Goal: Check status: Check status

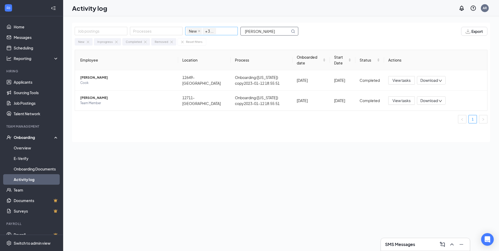
drag, startPoint x: 276, startPoint y: 33, endPoint x: 213, endPoint y: 24, distance: 63.1
click at [228, 33] on div "Job postings Processes New In progress Completed Removed + 3 ... [PERSON_NAME]" at bounding box center [189, 31] width 229 height 9
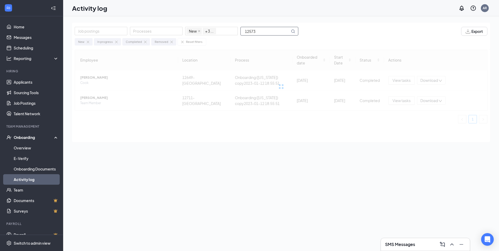
type input "12573"
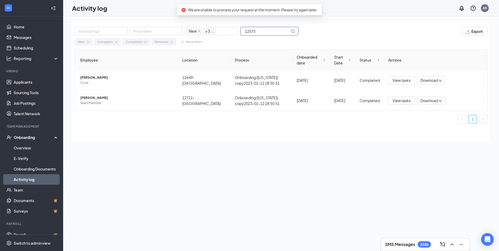
click at [294, 30] on icon "MagnifyingGlass" at bounding box center [292, 30] width 3 height 3
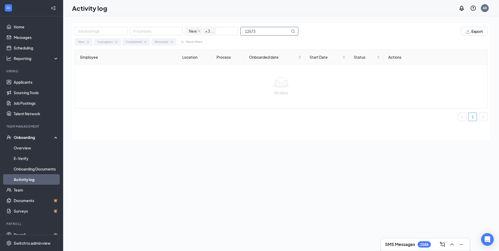
click at [269, 31] on input "12573" at bounding box center [265, 31] width 49 height 8
click at [292, 31] on icon "MagnifyingGlass" at bounding box center [293, 31] width 4 height 4
drag, startPoint x: 264, startPoint y: 32, endPoint x: 231, endPoint y: 27, distance: 33.2
click at [231, 27] on div "Job postings Processes New In progress Completed Removed + 3 ... 12573" at bounding box center [189, 31] width 229 height 9
click at [255, 33] on input "text" at bounding box center [265, 31] width 49 height 8
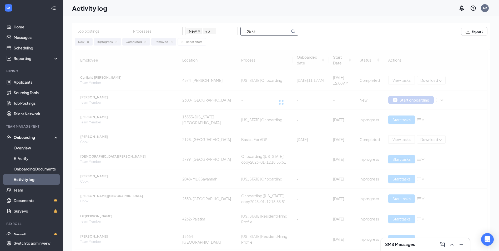
type input "12573"
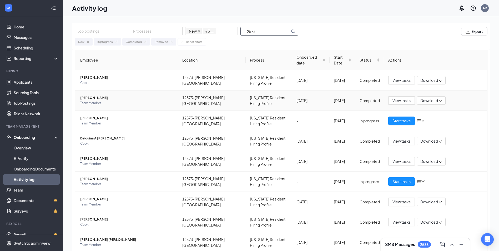
click at [101, 95] on span "Deron Bradsher" at bounding box center [127, 97] width 94 height 5
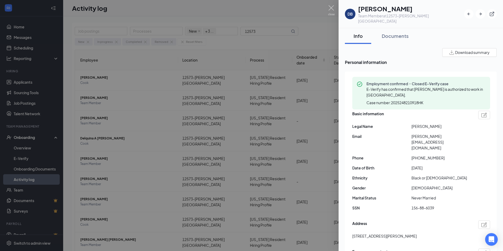
drag, startPoint x: 378, startPoint y: 9, endPoint x: 410, endPoint y: 9, distance: 32.4
click at [410, 9] on h1 "Deron Bradsher" at bounding box center [411, 8] width 106 height 9
